Goal: Task Accomplishment & Management: Complete application form

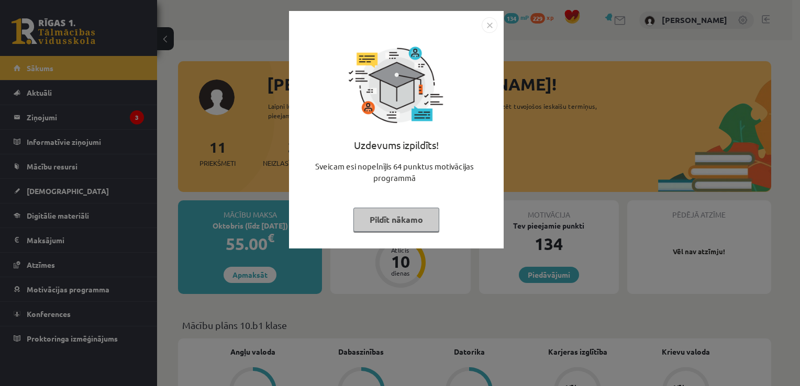
click at [489, 24] on img "Close" at bounding box center [489, 25] width 16 height 16
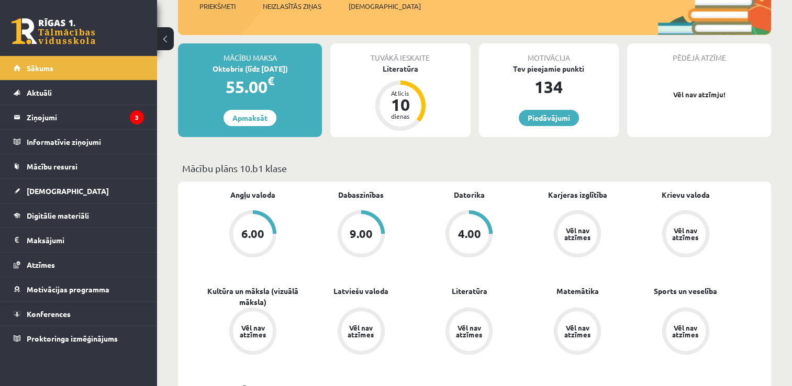
scroll to position [209, 0]
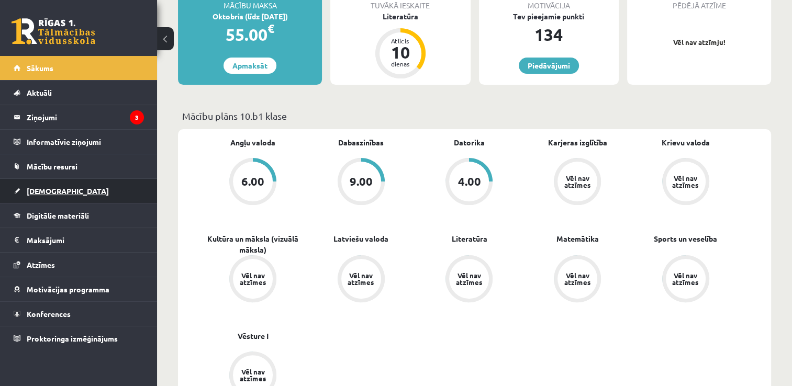
click at [50, 189] on span "[DEMOGRAPHIC_DATA]" at bounding box center [68, 190] width 82 height 9
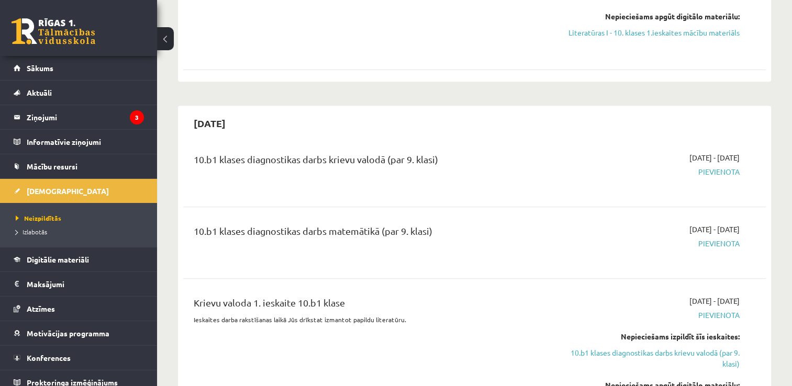
scroll to position [209, 0]
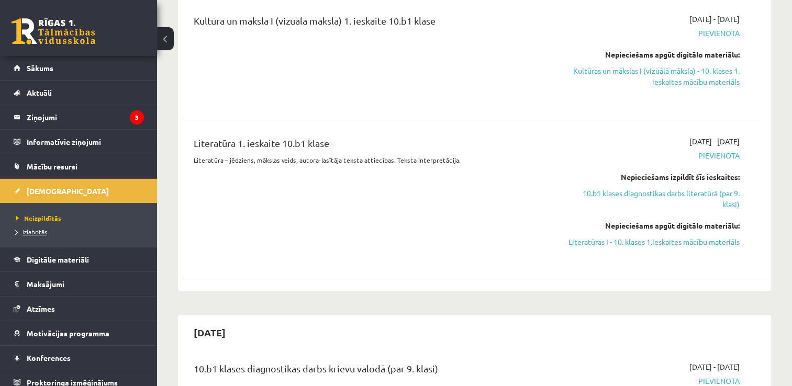
click at [40, 231] on span "Izlabotās" at bounding box center [31, 232] width 31 height 8
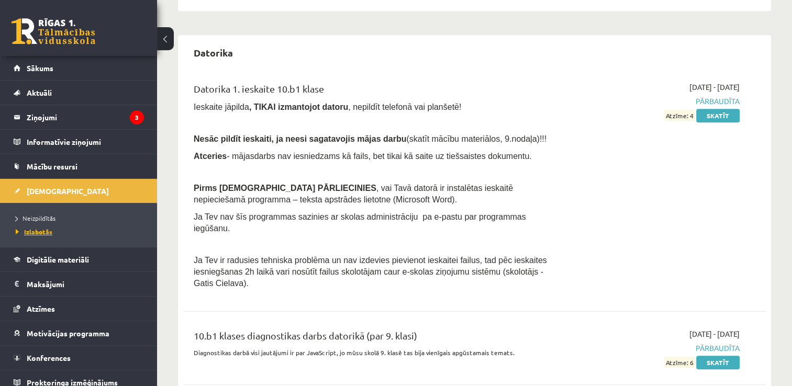
scroll to position [399, 0]
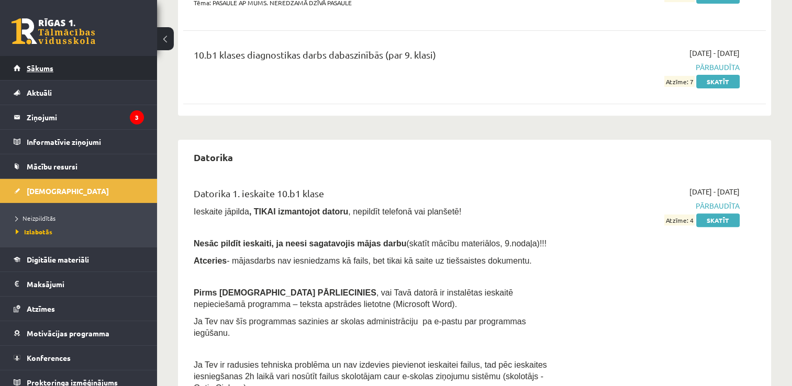
click at [43, 71] on span "Sākums" at bounding box center [40, 67] width 27 height 9
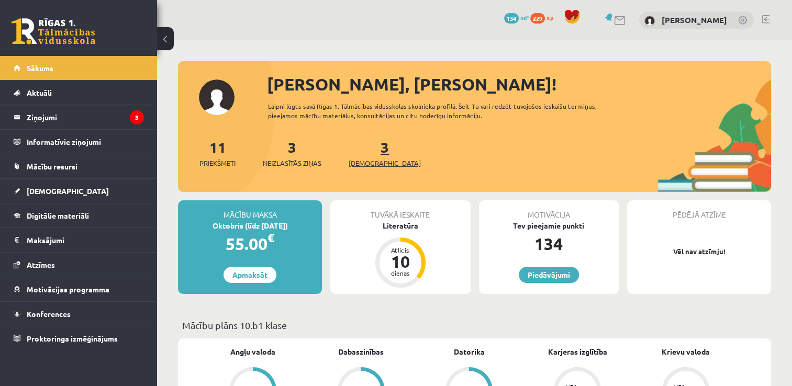
click at [364, 164] on span "[DEMOGRAPHIC_DATA]" at bounding box center [385, 163] width 72 height 10
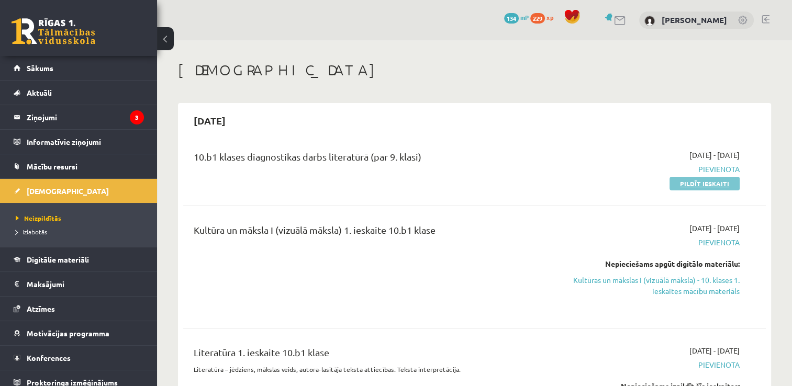
click at [701, 181] on link "Pildīt ieskaiti" at bounding box center [704, 184] width 70 height 14
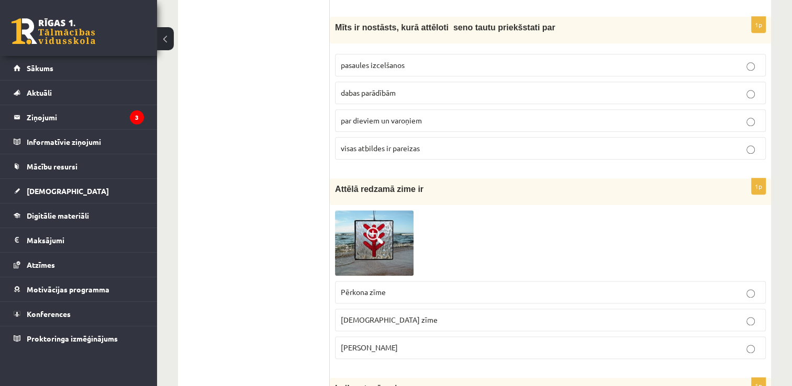
scroll to position [1308, 0]
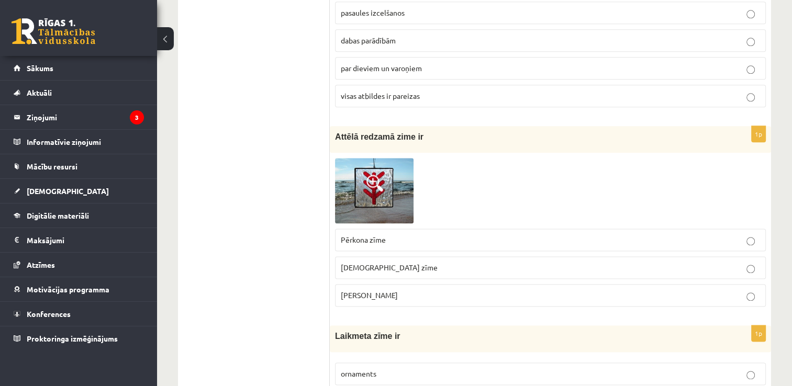
click at [369, 175] on span at bounding box center [374, 183] width 17 height 17
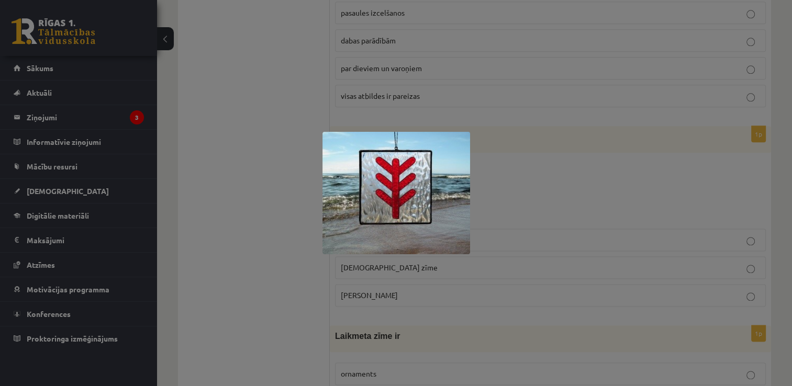
click at [564, 171] on div at bounding box center [396, 193] width 792 height 386
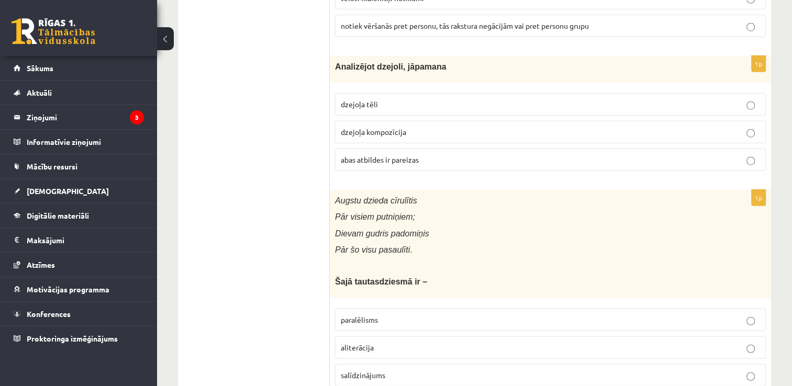
scroll to position [2755, 0]
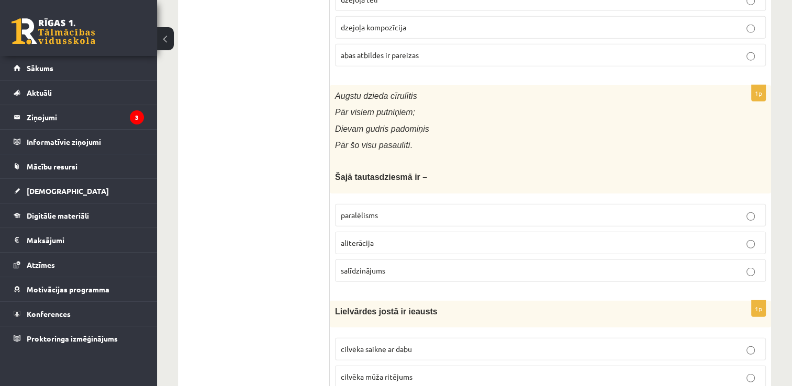
click at [421, 172] on p "Šajā tautasdziesmā ir –" at bounding box center [524, 177] width 378 height 11
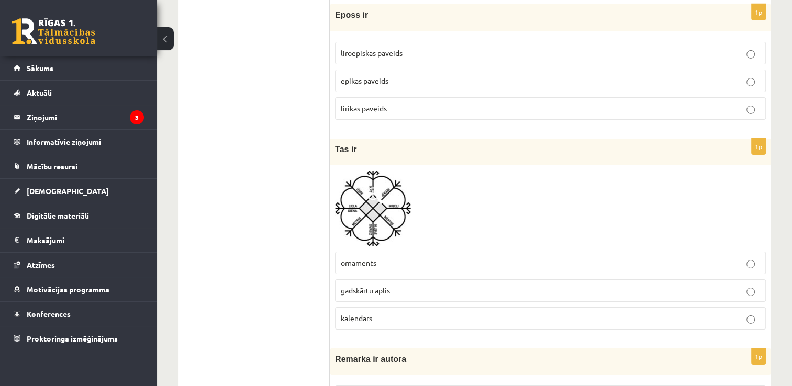
scroll to position [3507, 0]
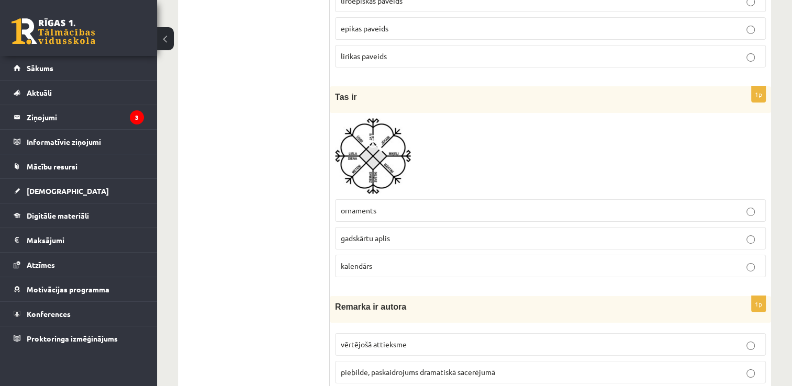
click at [377, 137] on img at bounding box center [373, 156] width 76 height 76
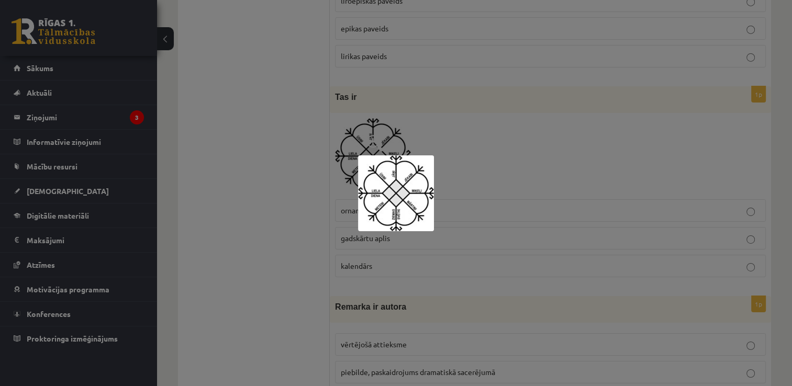
click at [643, 130] on div at bounding box center [396, 193] width 792 height 386
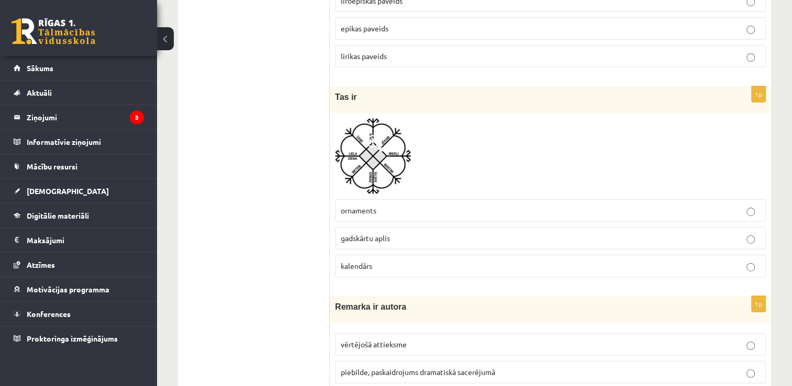
click at [386, 146] on img at bounding box center [373, 156] width 76 height 76
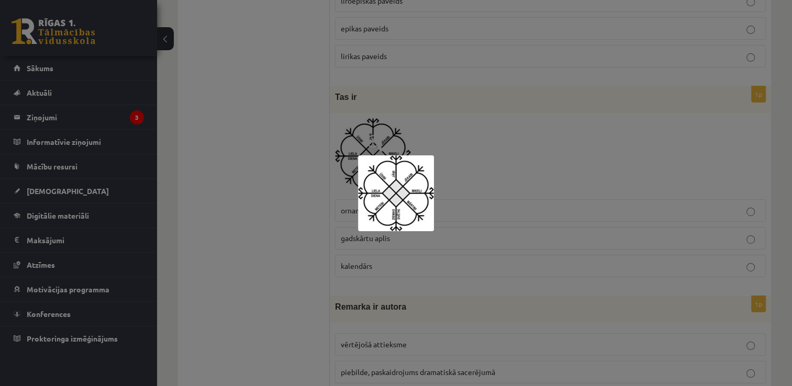
click at [500, 147] on div at bounding box center [396, 193] width 792 height 386
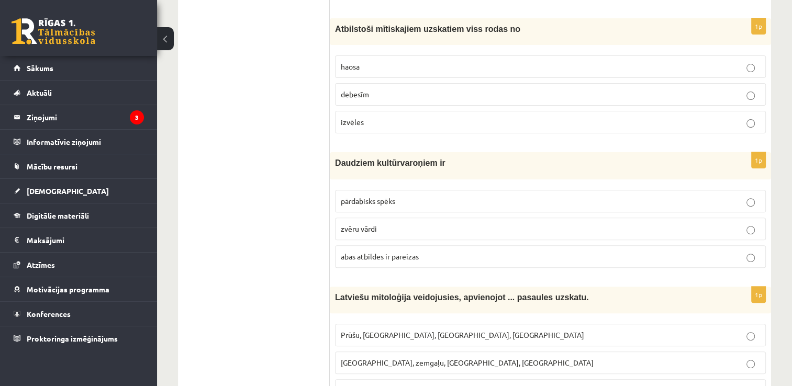
scroll to position [0, 0]
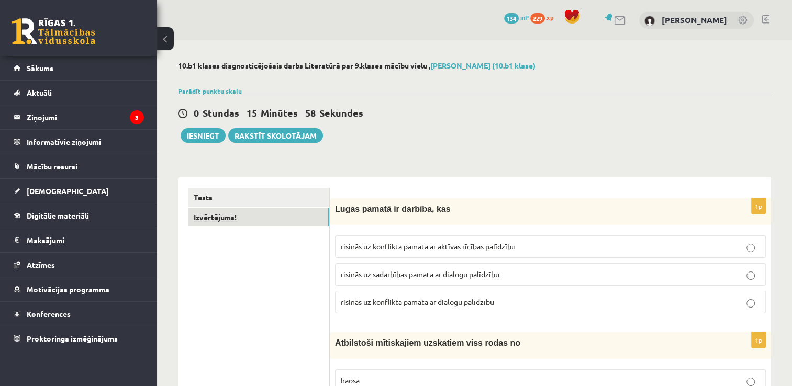
click at [230, 219] on link "Izvērtējums!" at bounding box center [258, 217] width 141 height 19
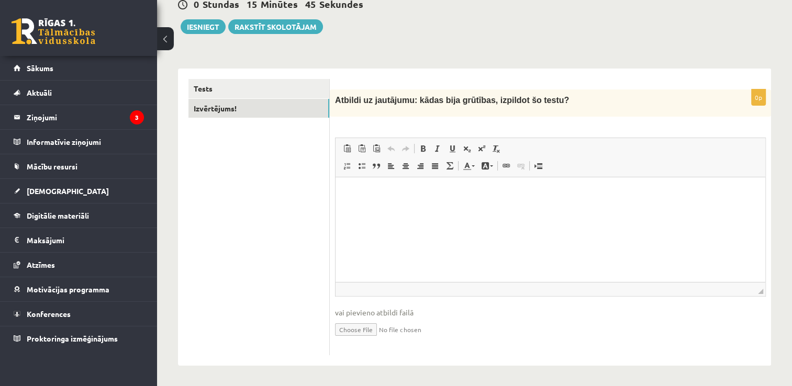
scroll to position [4, 0]
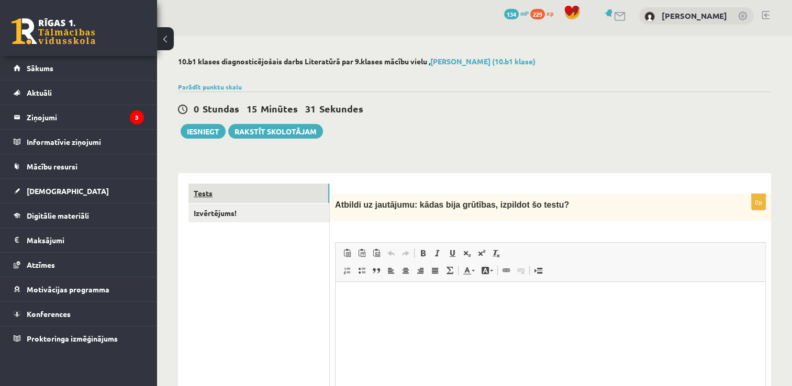
click at [230, 193] on link "Tests" at bounding box center [258, 193] width 141 height 19
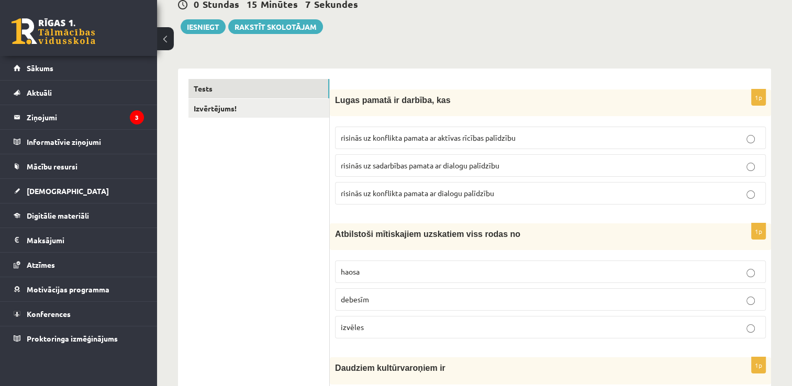
scroll to position [0, 0]
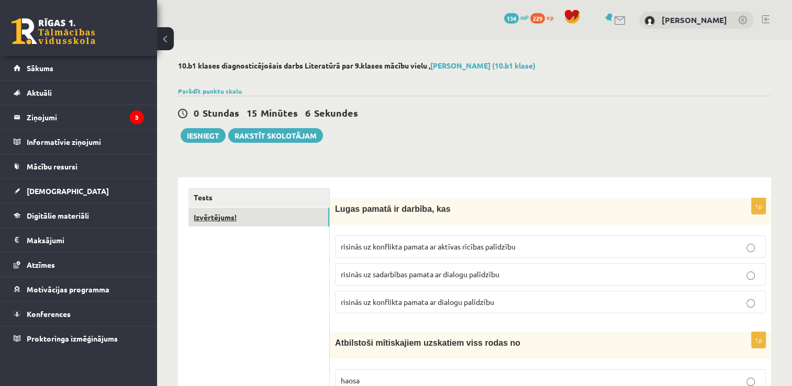
click at [260, 217] on link "Izvērtējums!" at bounding box center [258, 217] width 141 height 19
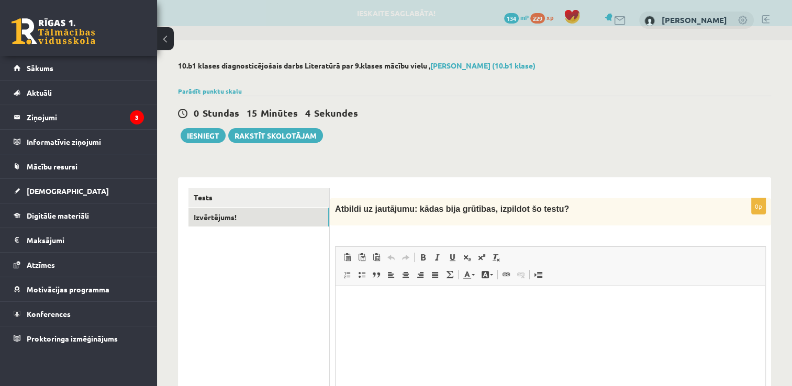
click at [361, 261] on link "Paste as plain text Keyboard shortcut Ctrl+Shift+V" at bounding box center [361, 258] width 15 height 14
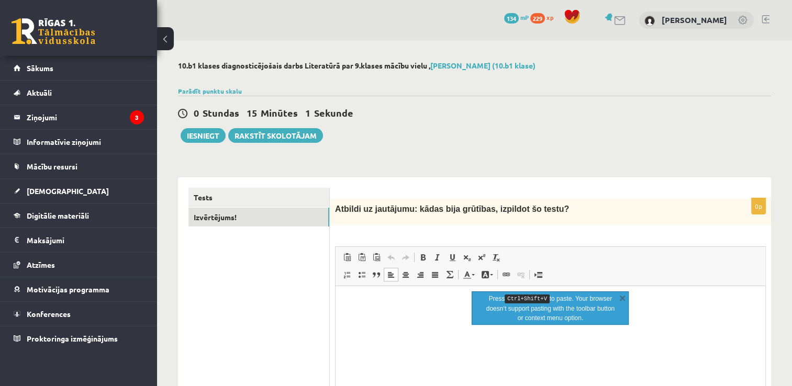
click at [348, 302] on p "Rich Text Editor, wiswyg-editor-user-answer-47433803312760" at bounding box center [550, 302] width 409 height 11
click at [354, 303] on p "Rich Text Editor, wiswyg-editor-user-answer-47433803312760" at bounding box center [550, 302] width 409 height 11
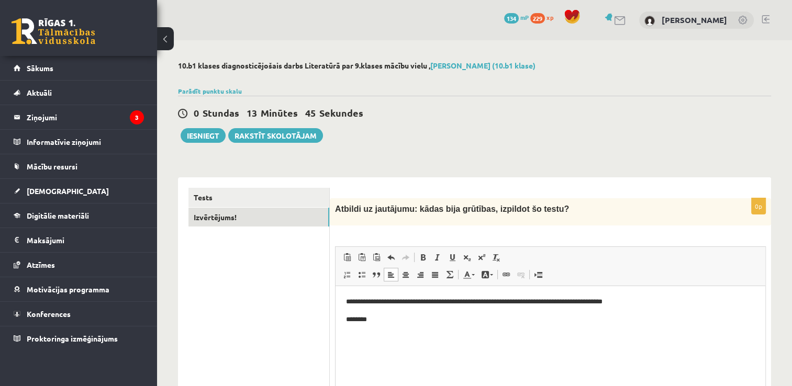
scroll to position [109, 0]
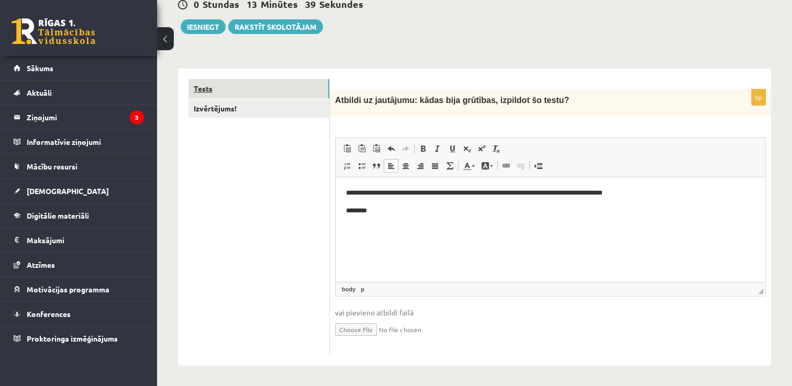
click at [209, 90] on link "Tests" at bounding box center [258, 88] width 141 height 19
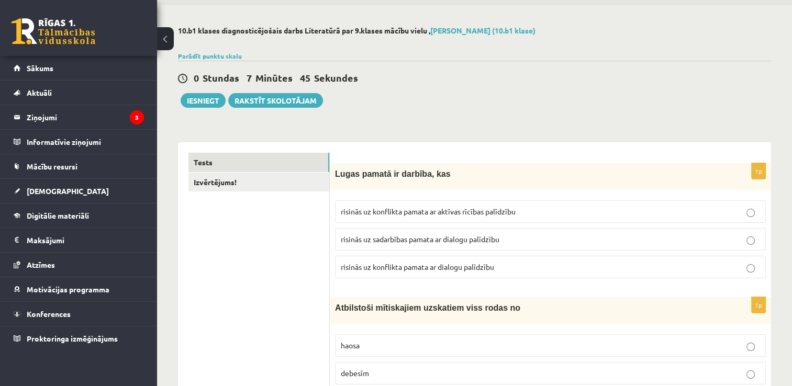
scroll to position [0, 0]
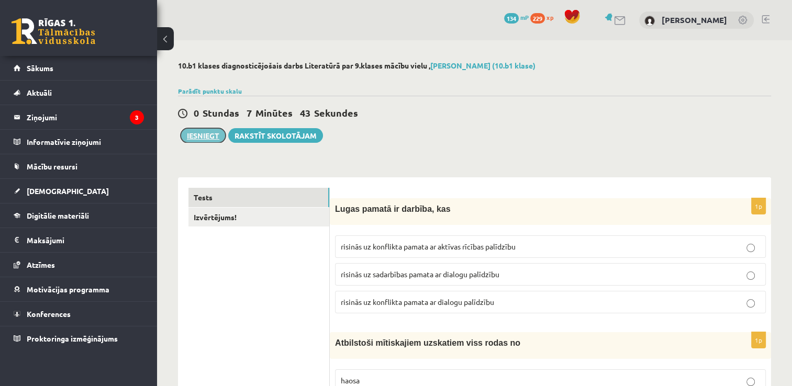
click at [201, 135] on button "Iesniegt" at bounding box center [203, 135] width 45 height 15
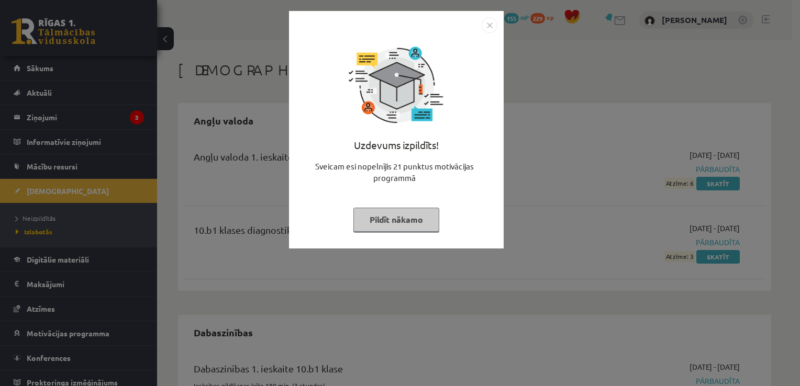
click at [492, 21] on img "Close" at bounding box center [489, 25] width 16 height 16
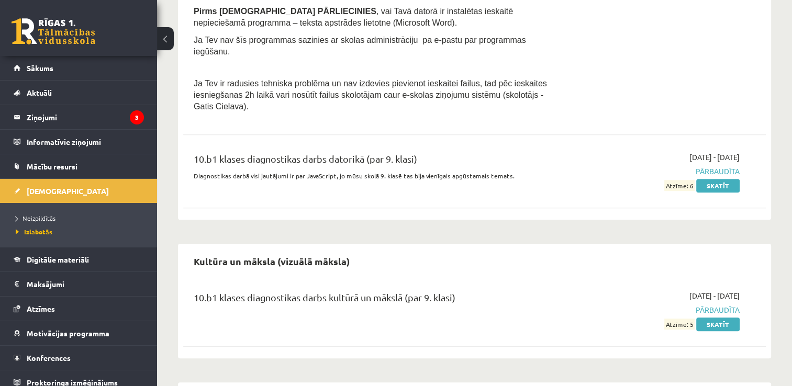
scroll to position [799, 0]
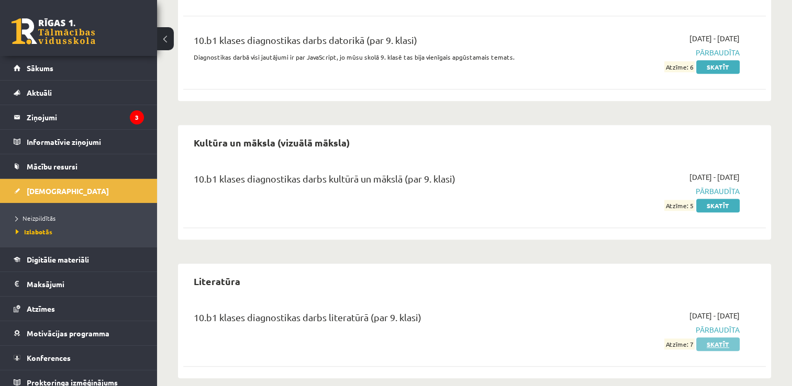
click at [716, 338] on link "Skatīt" at bounding box center [717, 345] width 43 height 14
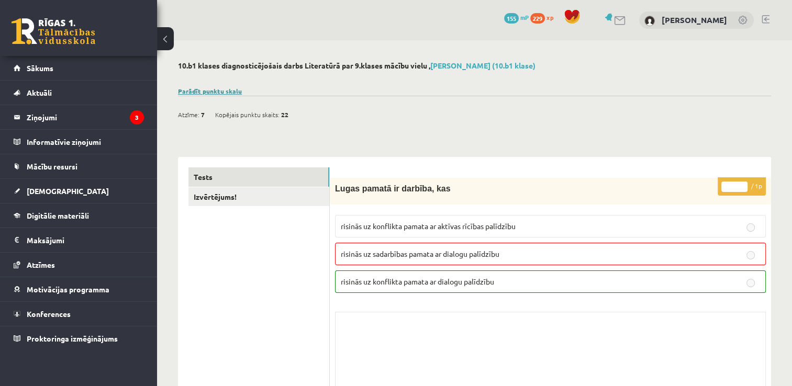
click at [209, 92] on link "Parādīt punktu skalu" at bounding box center [210, 91] width 64 height 8
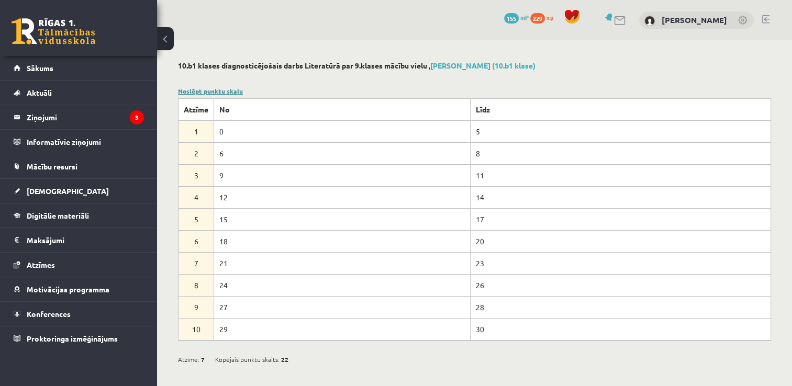
click at [219, 91] on link "Noslēpt punktu skalu" at bounding box center [210, 91] width 65 height 8
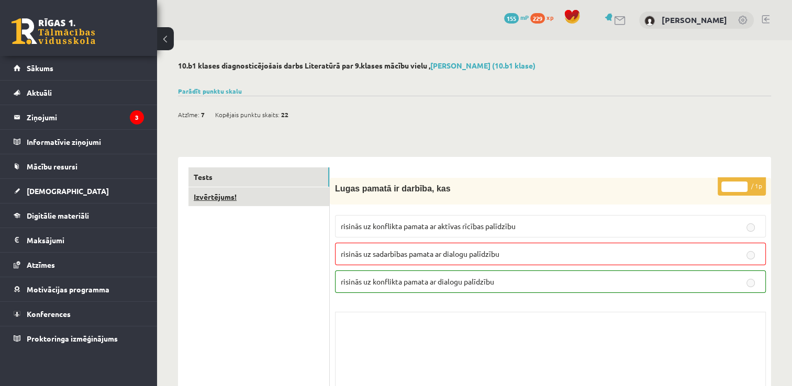
click at [229, 199] on link "Izvērtējums!" at bounding box center [258, 196] width 141 height 19
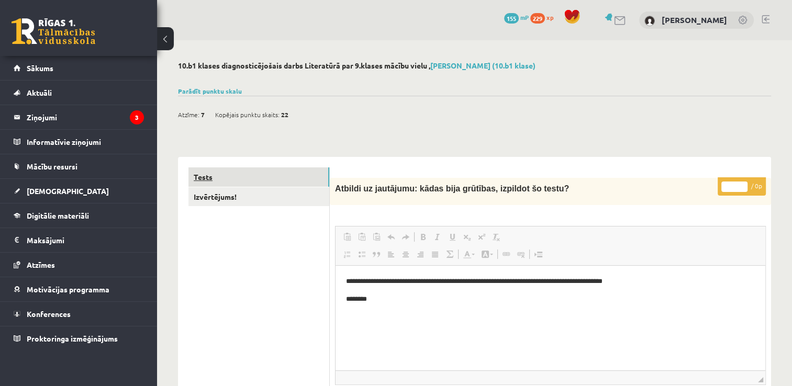
click at [209, 179] on link "Tests" at bounding box center [258, 176] width 141 height 19
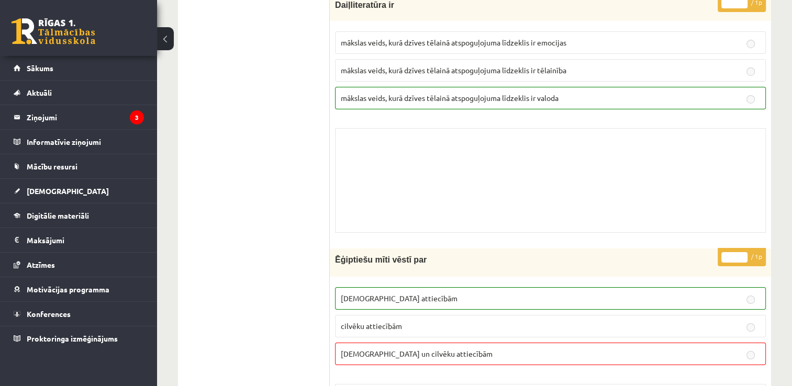
scroll to position [7708, 0]
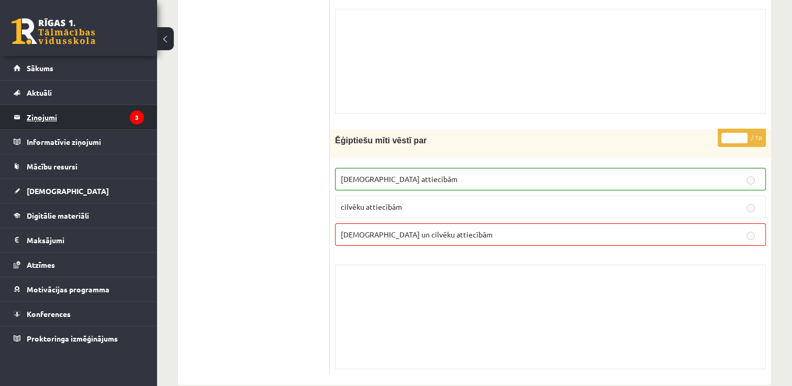
click at [47, 115] on legend "Ziņojumi 3" at bounding box center [85, 117] width 117 height 24
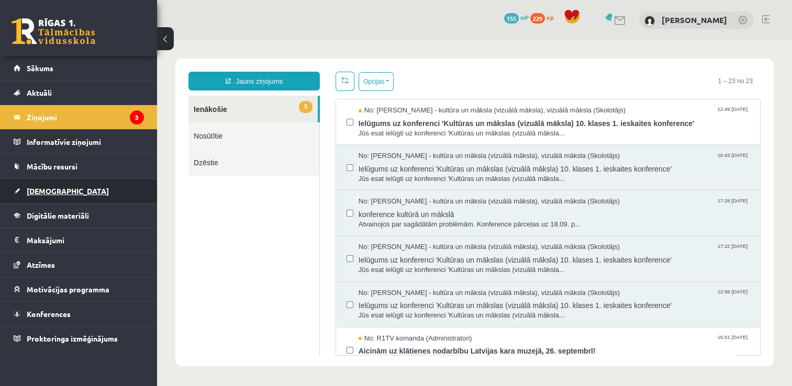
click at [47, 194] on span "[DEMOGRAPHIC_DATA]" at bounding box center [68, 190] width 82 height 9
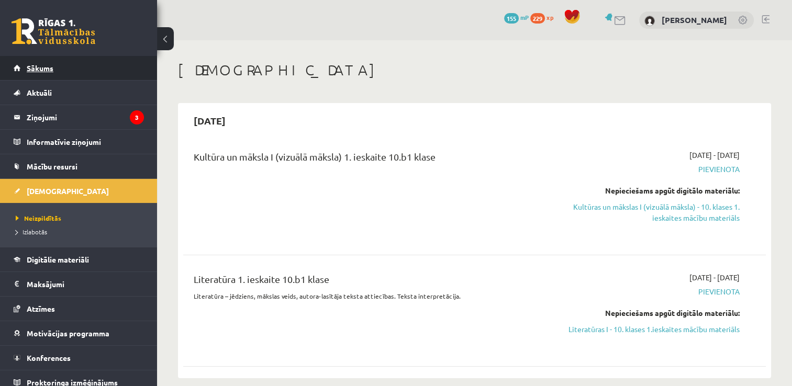
click at [42, 69] on span "Sākums" at bounding box center [40, 67] width 27 height 9
